Goal: Find specific page/section: Find specific page/section

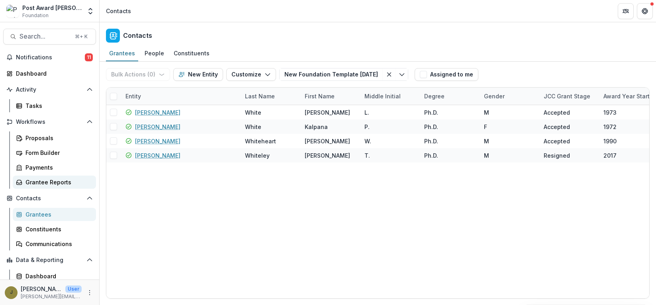
click at [36, 184] on div "Grantee Reports" at bounding box center [57, 182] width 64 height 8
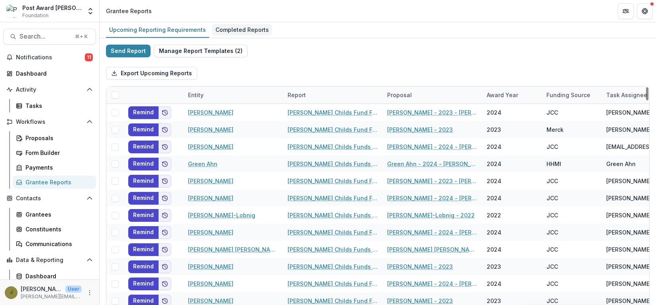
click at [238, 30] on div "Completed Reports" at bounding box center [242, 30] width 60 height 12
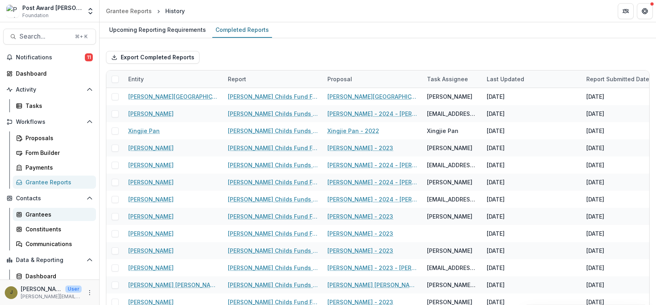
click at [26, 213] on div "Grantees" at bounding box center [57, 214] width 64 height 8
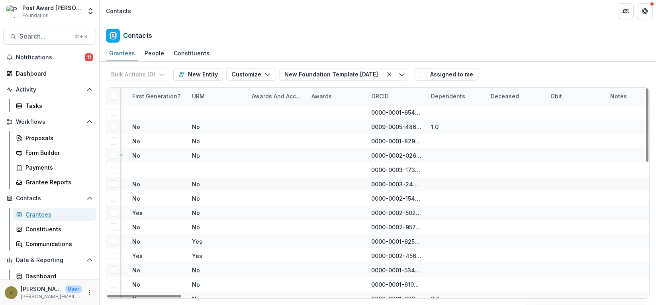
scroll to position [0, 3386]
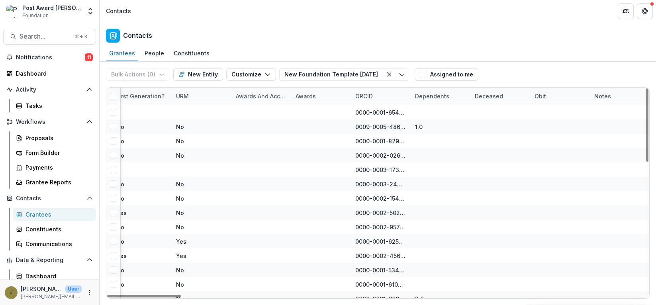
click at [303, 94] on div "Awards" at bounding box center [306, 96] width 30 height 8
click at [269, 98] on div "Awards and Accolades" at bounding box center [261, 96] width 60 height 8
click at [257, 144] on span "Sort Descending" at bounding box center [270, 145] width 46 height 7
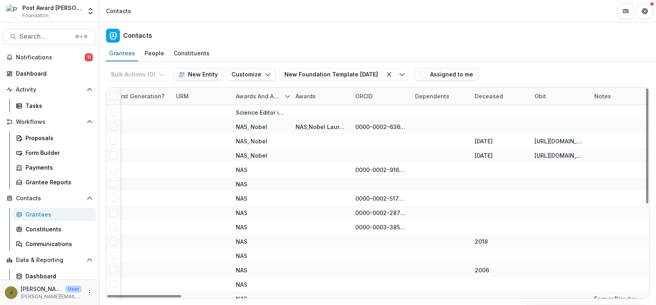
click at [269, 40] on div "Contacts" at bounding box center [378, 33] width 556 height 23
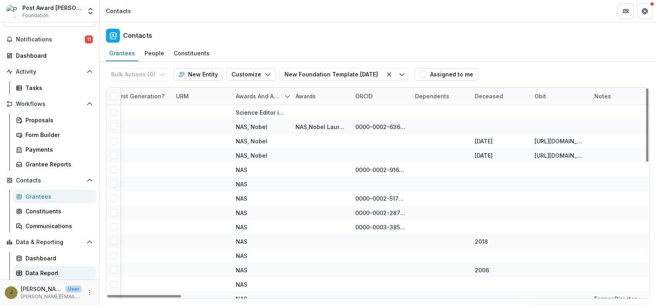
click at [26, 272] on div "Data Report" at bounding box center [57, 273] width 64 height 8
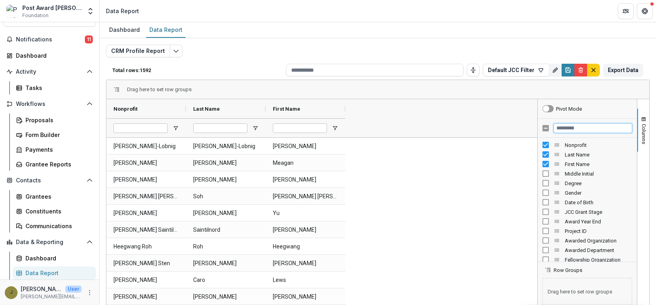
click at [596, 127] on input "Filter Columns Input" at bounding box center [593, 128] width 78 height 10
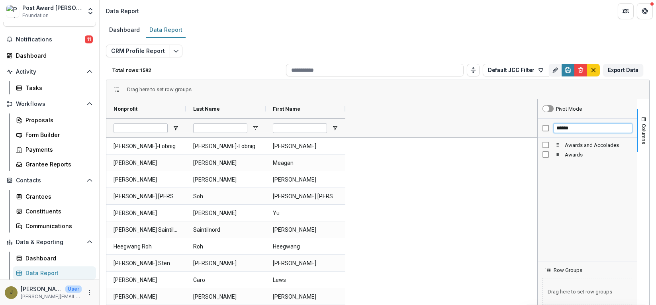
type input "******"
click at [417, 128] on span "Open Filter Menu" at bounding box center [414, 128] width 6 height 6
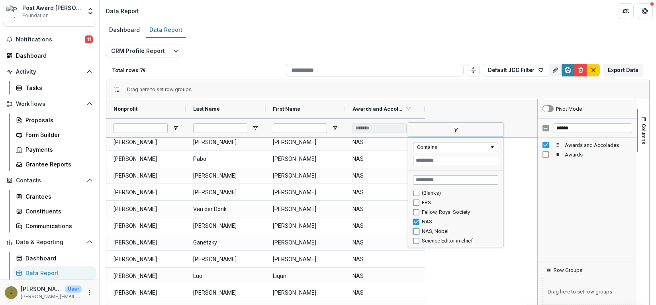
type input "**********"
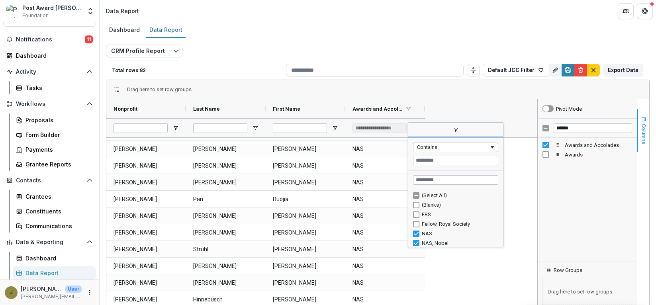
click at [641, 125] on span "Columns" at bounding box center [644, 134] width 6 height 20
